Goal: Check status: Check status

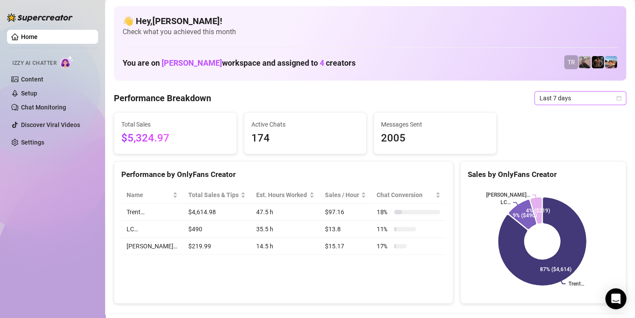
click at [554, 103] on span "Last 7 days" at bounding box center [581, 98] width 82 height 13
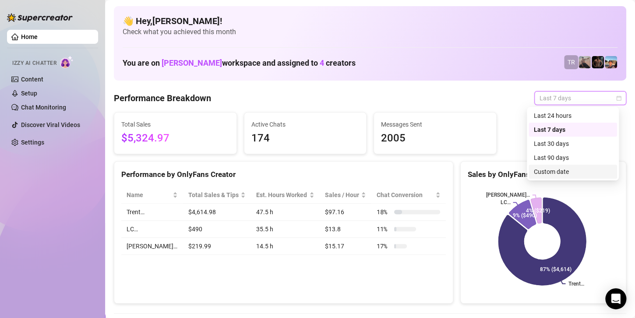
click at [545, 174] on div "Custom date" at bounding box center [573, 172] width 78 height 10
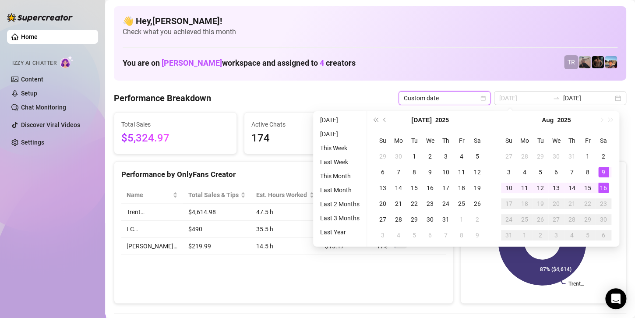
type input "[DATE]"
click at [608, 187] on div "16" at bounding box center [604, 188] width 11 height 11
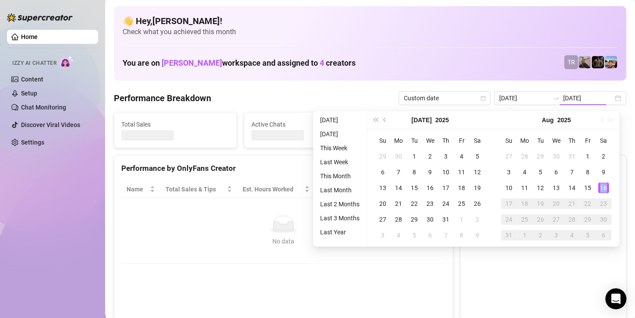
type input "[DATE]"
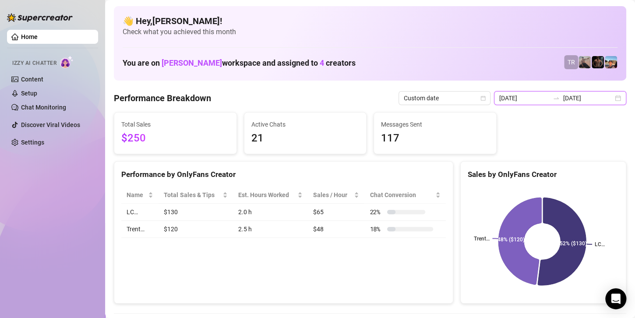
click at [585, 98] on input "[DATE]" at bounding box center [589, 98] width 50 height 10
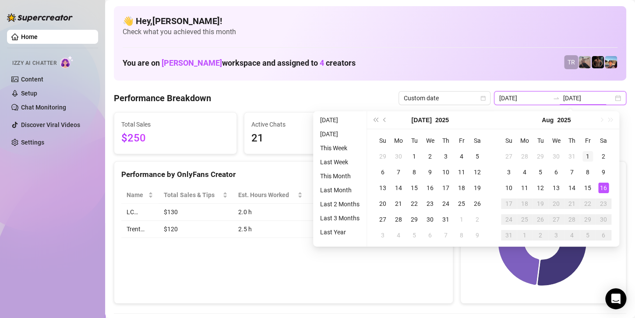
type input "[DATE]"
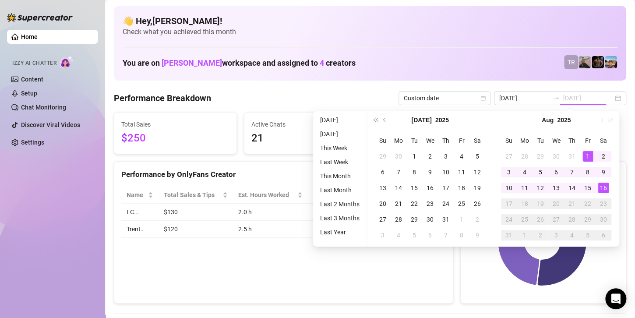
click at [589, 159] on div "1" at bounding box center [588, 156] width 11 height 11
type input "[DATE]"
click at [606, 191] on div "16" at bounding box center [604, 188] width 11 height 11
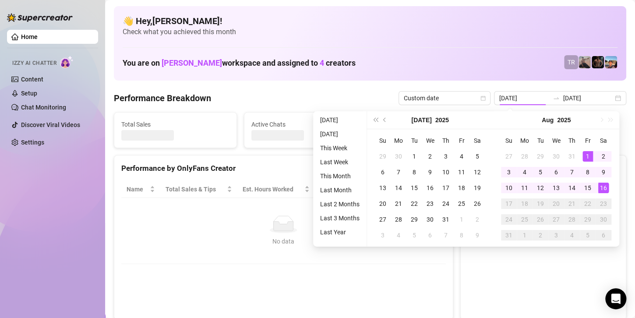
type input "[DATE]"
